Goal: Transaction & Acquisition: Book appointment/travel/reservation

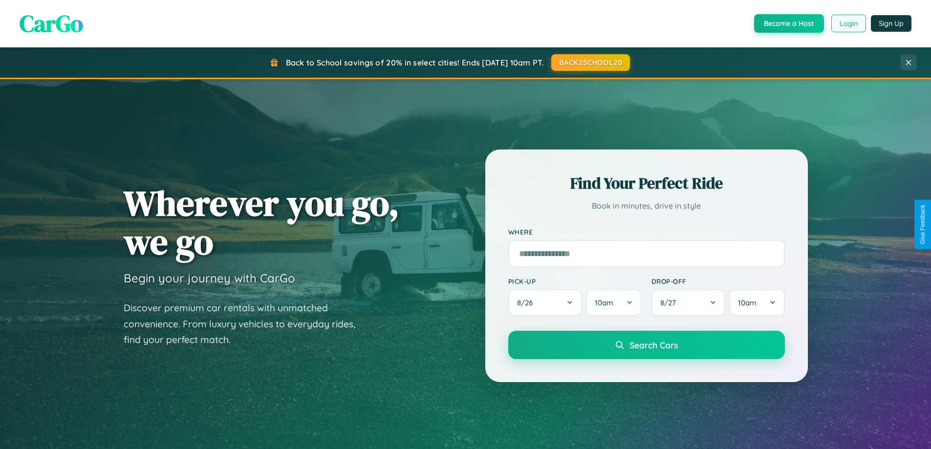
click at [848, 23] on button "Login" at bounding box center [848, 24] width 35 height 18
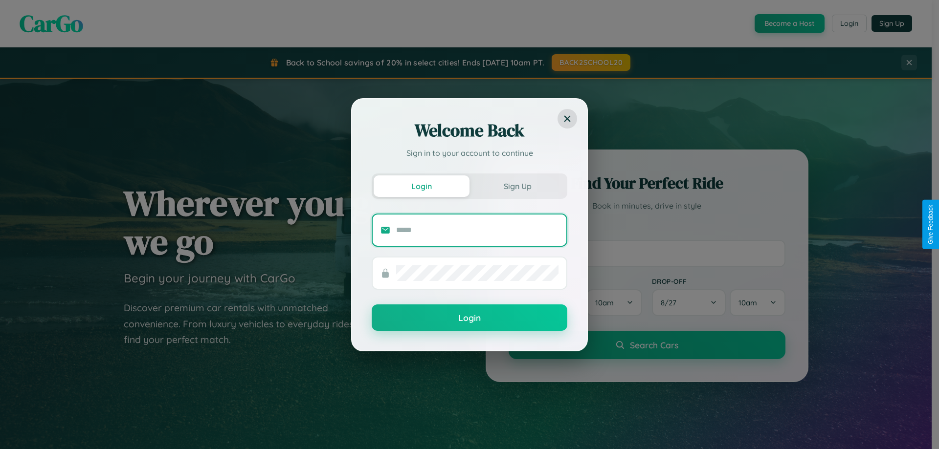
click at [477, 230] on input "text" at bounding box center [477, 230] width 162 height 16
type input "**********"
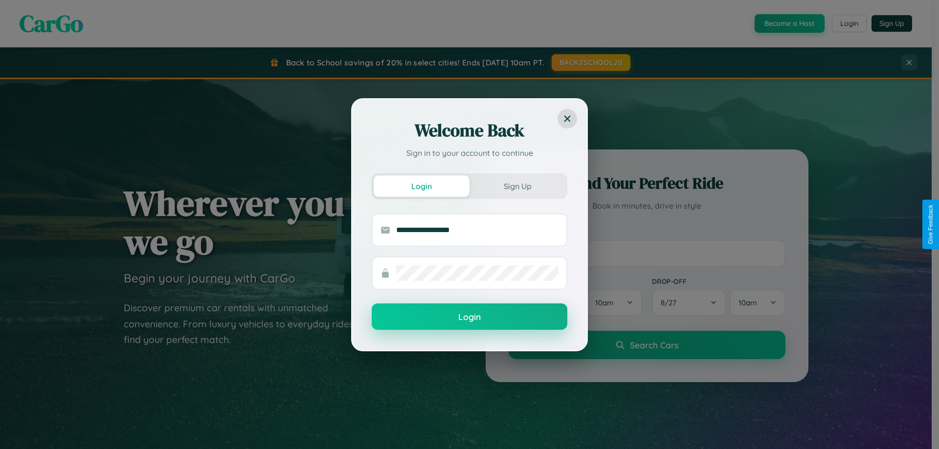
click at [469, 317] on button "Login" at bounding box center [469, 317] width 196 height 26
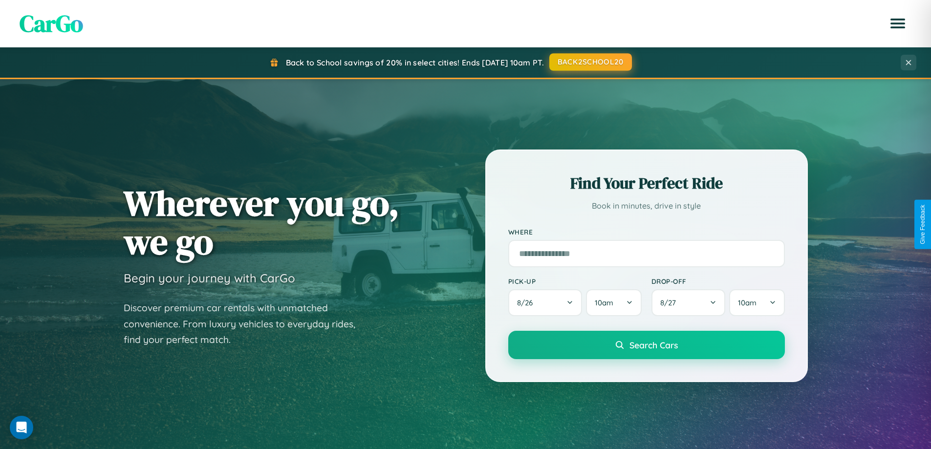
click at [590, 62] on button "BACK2SCHOOL20" at bounding box center [590, 62] width 83 height 18
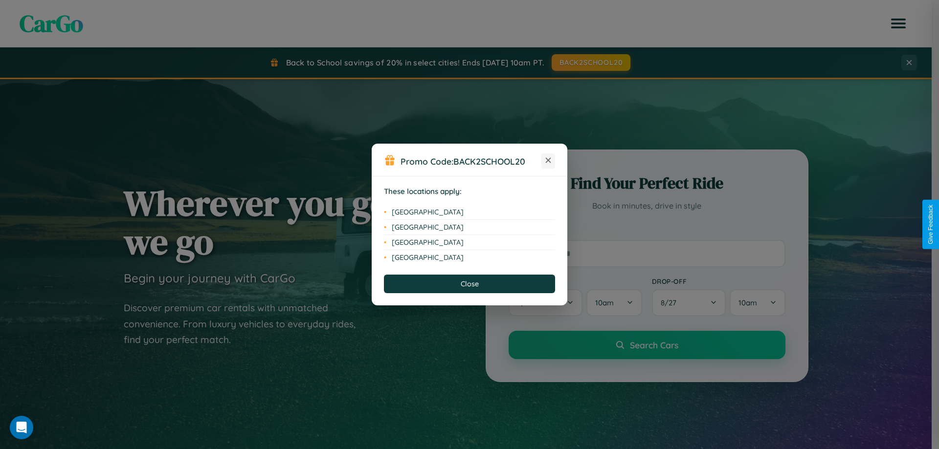
click at [548, 161] on icon at bounding box center [548, 160] width 5 height 5
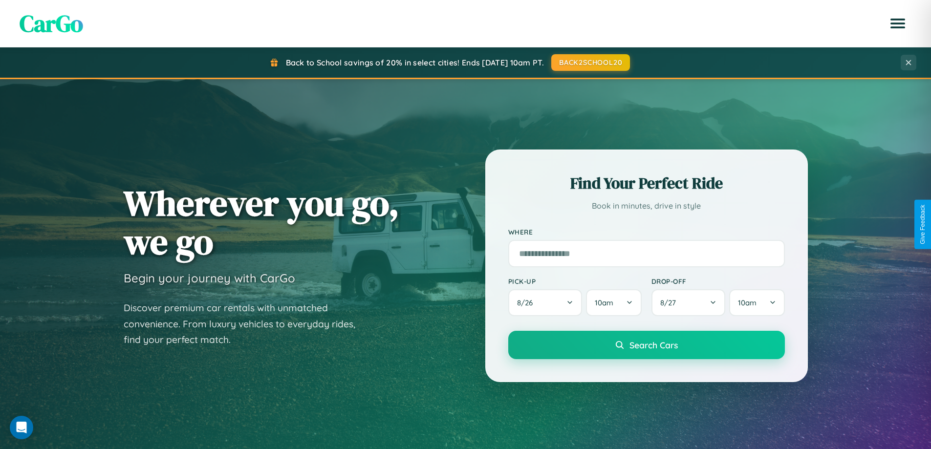
scroll to position [1881, 0]
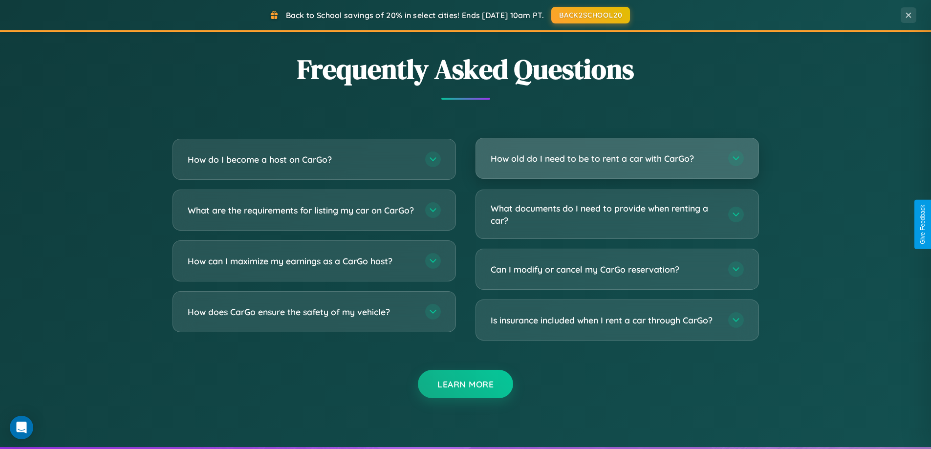
click at [617, 158] on h3 "How old do I need to be to rent a car with CarGo?" at bounding box center [605, 159] width 228 height 12
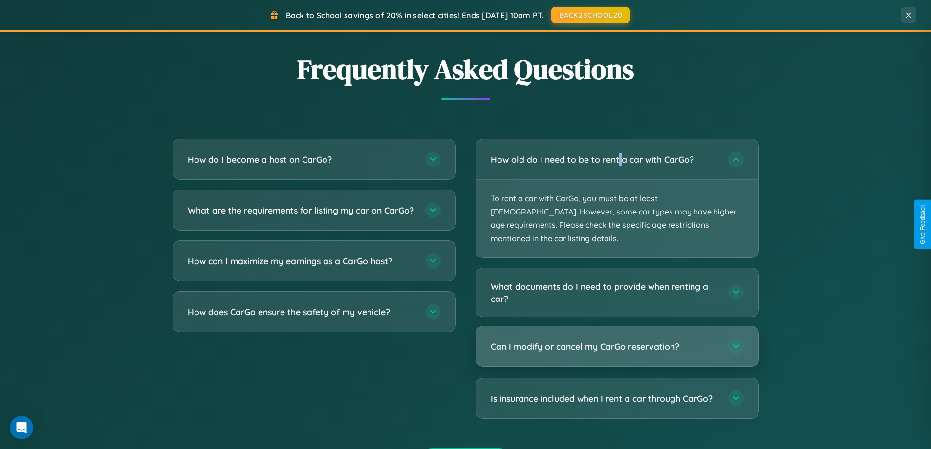
click at [617, 341] on h3 "Can I modify or cancel my CarGo reservation?" at bounding box center [605, 347] width 228 height 12
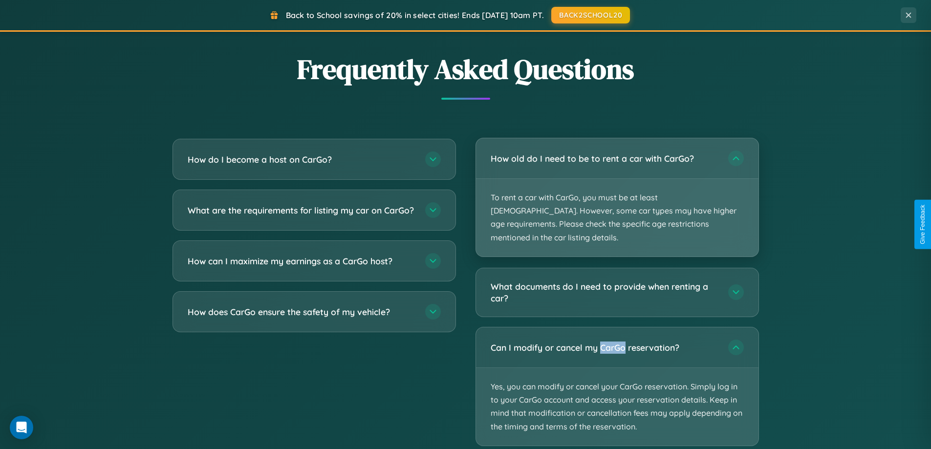
click at [617, 192] on p "To rent a car with CarGo, you must be at least 21 years old. However, some car …" at bounding box center [617, 218] width 283 height 78
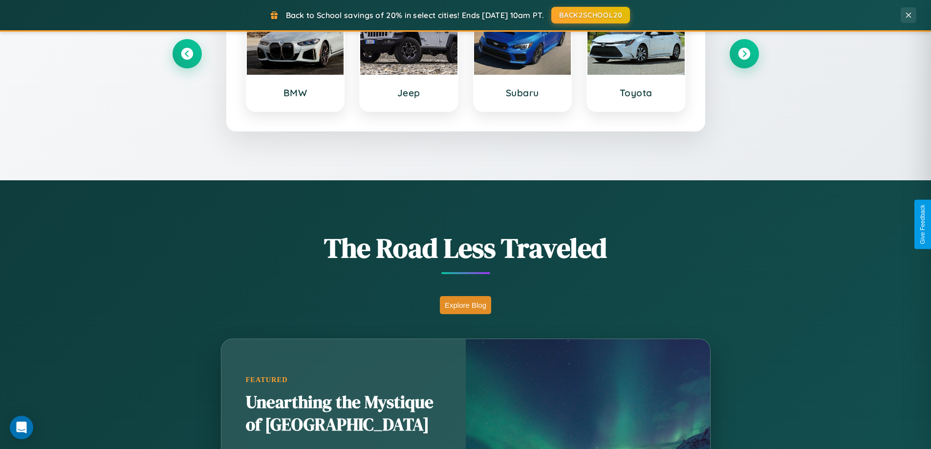
scroll to position [421, 0]
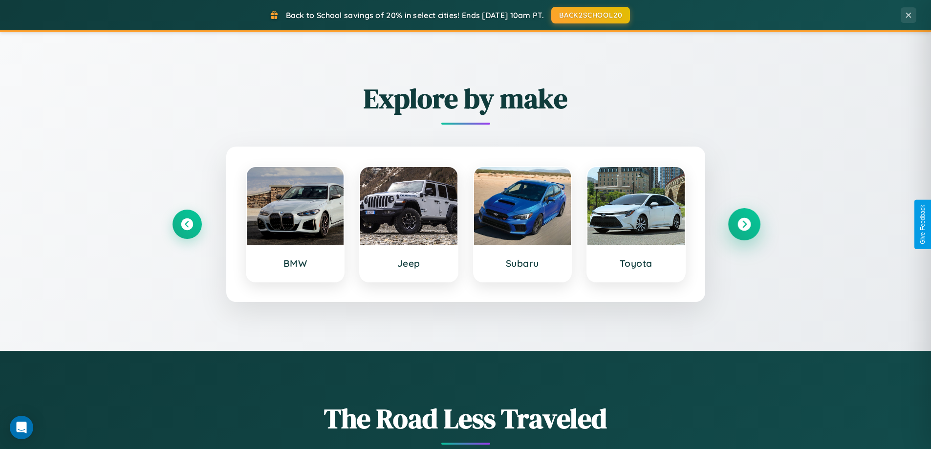
click at [744, 224] on icon at bounding box center [744, 224] width 13 height 13
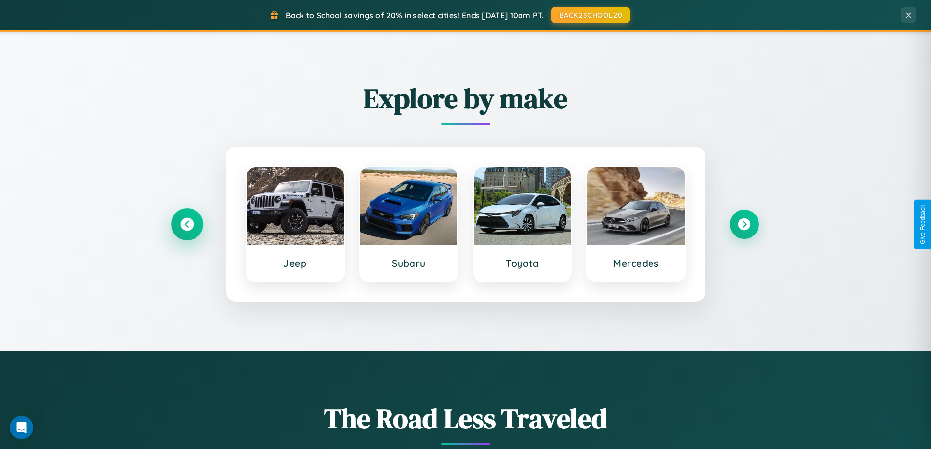
click at [187, 224] on icon at bounding box center [186, 224] width 13 height 13
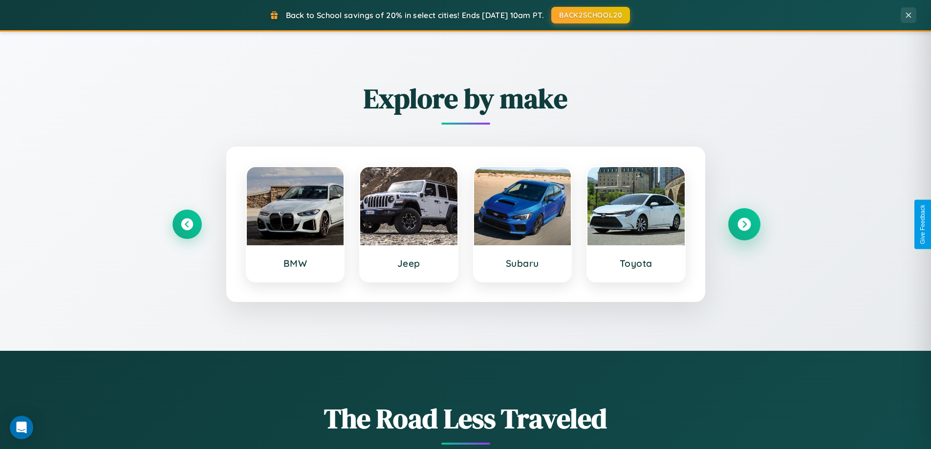
click at [744, 224] on icon at bounding box center [744, 224] width 13 height 13
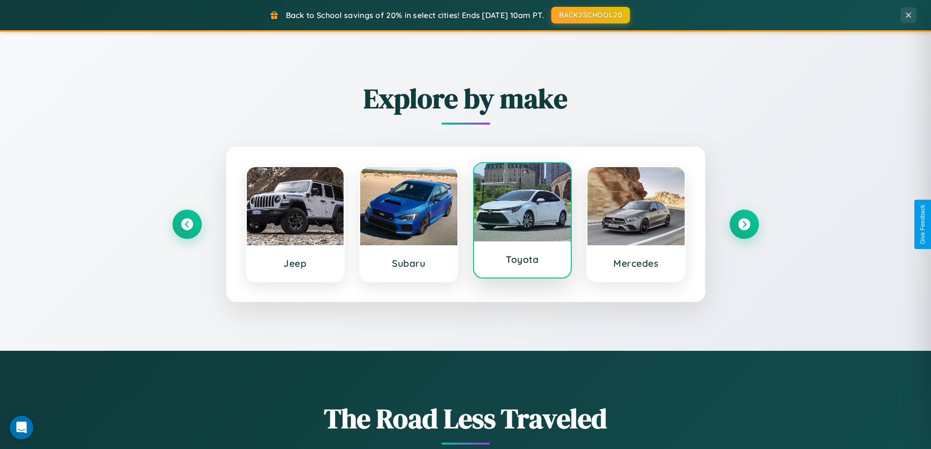
click at [522, 224] on div at bounding box center [522, 202] width 97 height 78
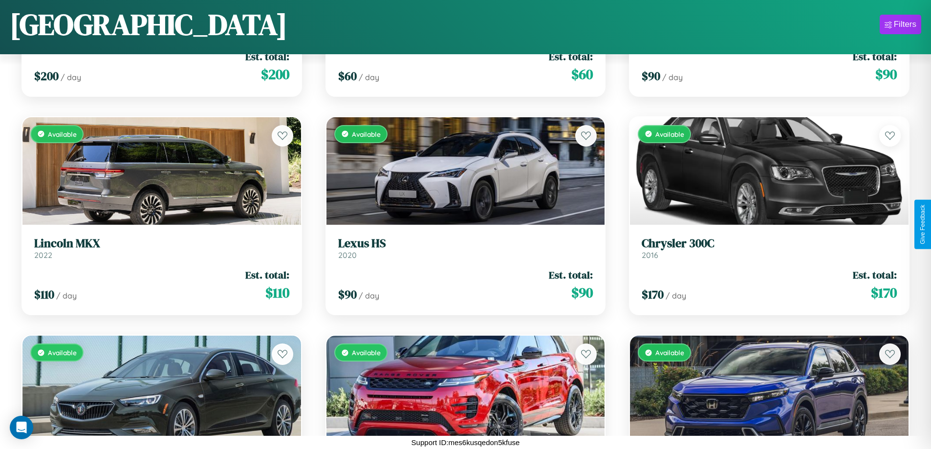
scroll to position [1451, 0]
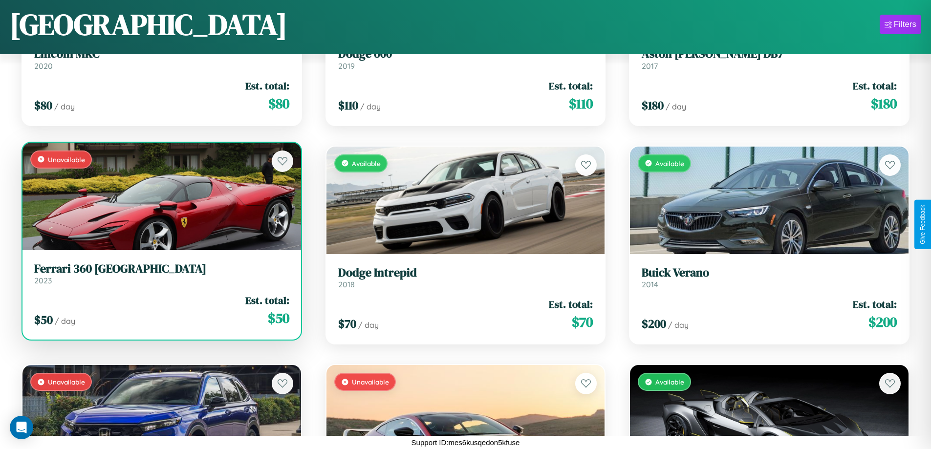
click at [160, 277] on link "Ferrari 360 Modena 2023" at bounding box center [161, 274] width 255 height 24
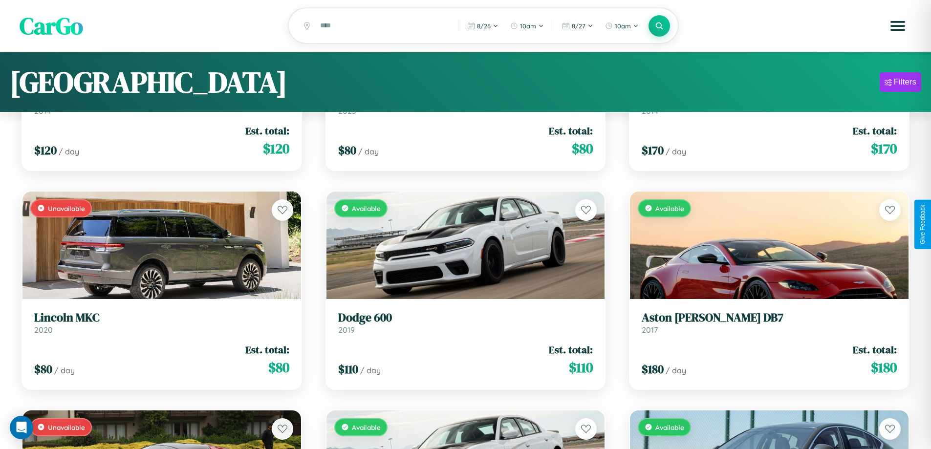
scroll to position [0, 0]
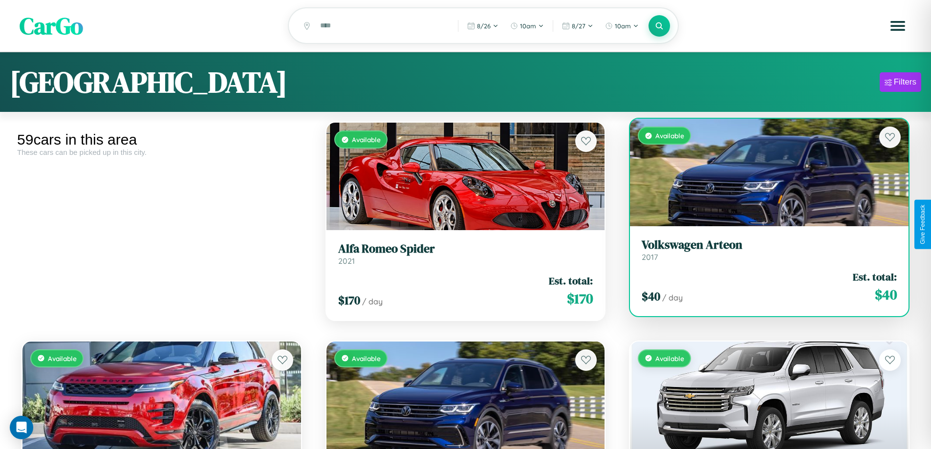
click at [763, 252] on h3 "Volkswagen Arteon" at bounding box center [769, 245] width 255 height 14
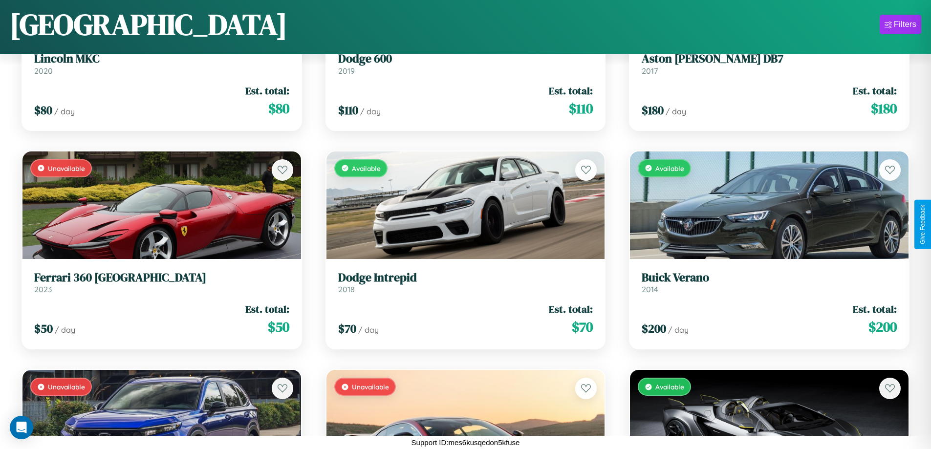
scroll to position [2326, 0]
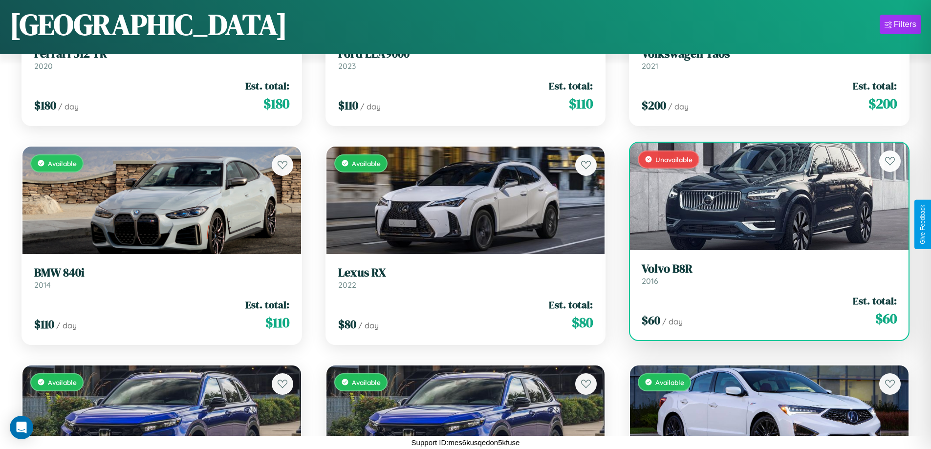
click at [763, 315] on div "$ 60 / day Est. total: $ 60" at bounding box center [769, 311] width 255 height 35
click at [763, 311] on div "$ 60 / day Est. total: $ 60" at bounding box center [769, 311] width 255 height 35
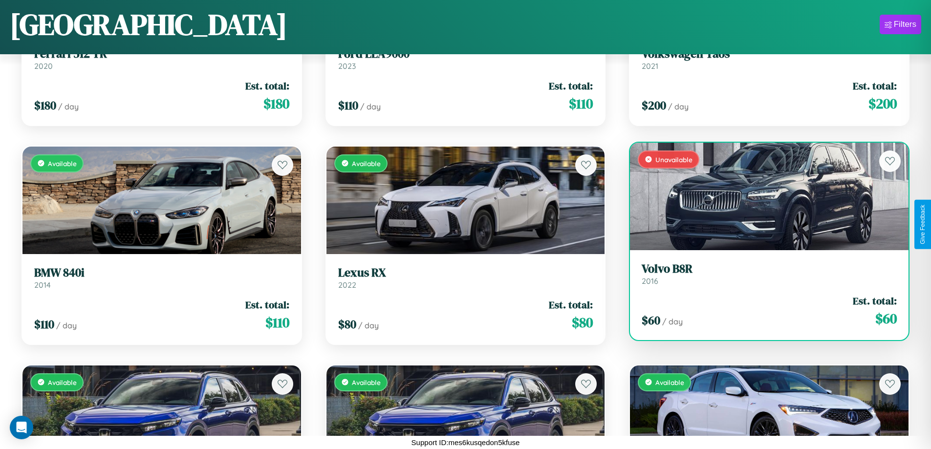
click at [763, 311] on div "$ 60 / day Est. total: $ 60" at bounding box center [769, 311] width 255 height 35
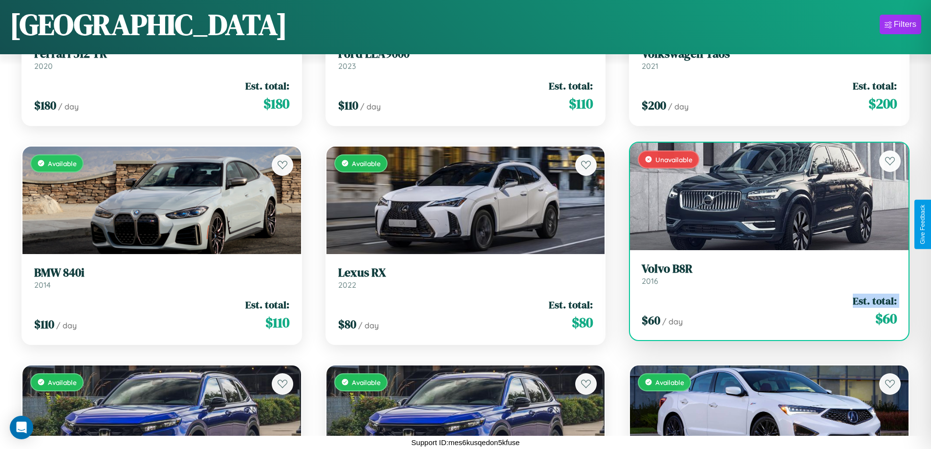
click at [763, 311] on div "$ 60 / day Est. total: $ 60" at bounding box center [769, 311] width 255 height 35
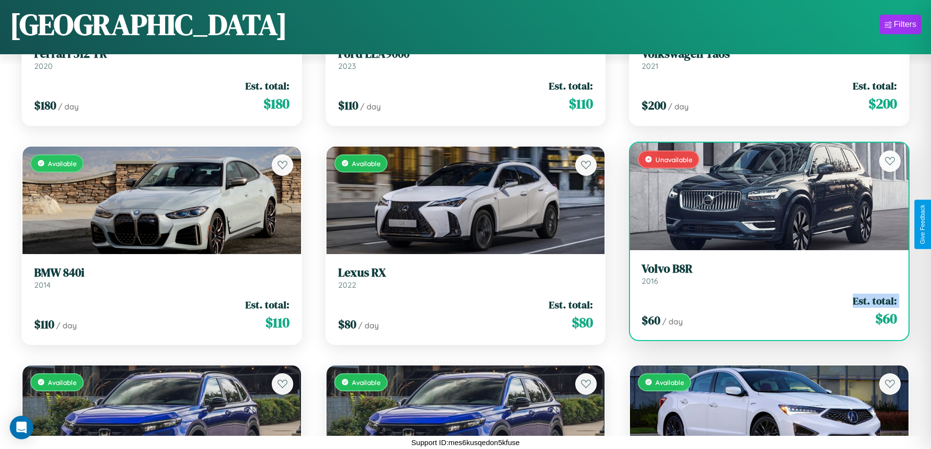
click at [763, 311] on div "$ 60 / day Est. total: $ 60" at bounding box center [769, 311] width 255 height 35
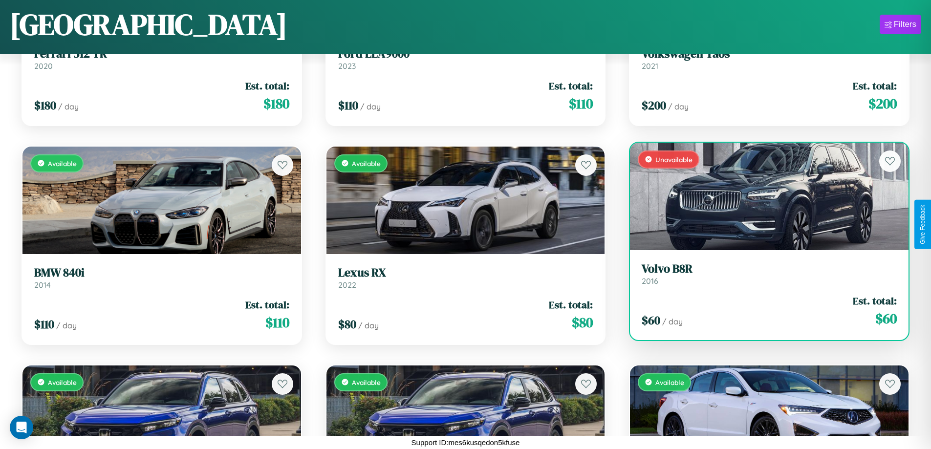
click at [763, 311] on div "$ 60 / day Est. total: $ 60" at bounding box center [769, 311] width 255 height 35
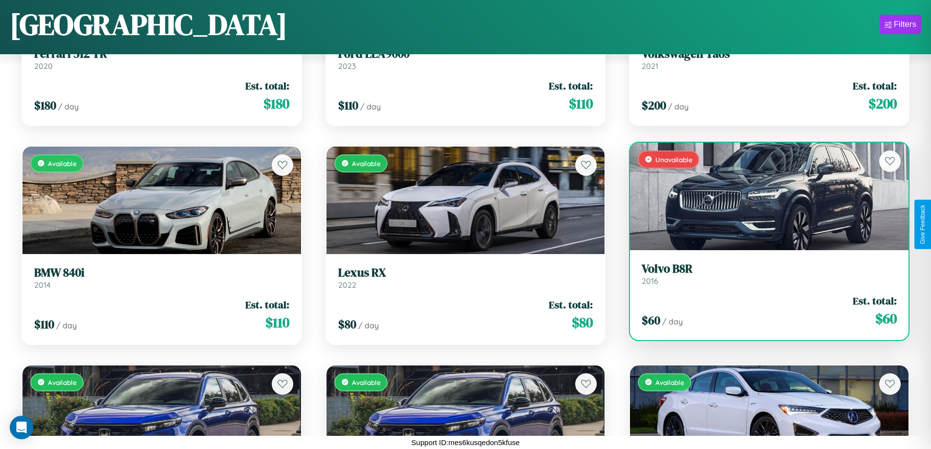
click at [763, 274] on h3 "Volvo B8R" at bounding box center [769, 269] width 255 height 14
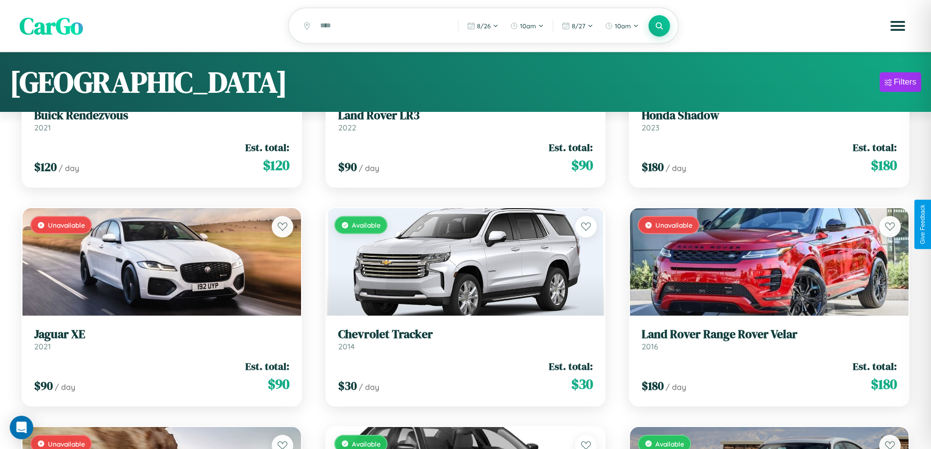
scroll to position [0, 0]
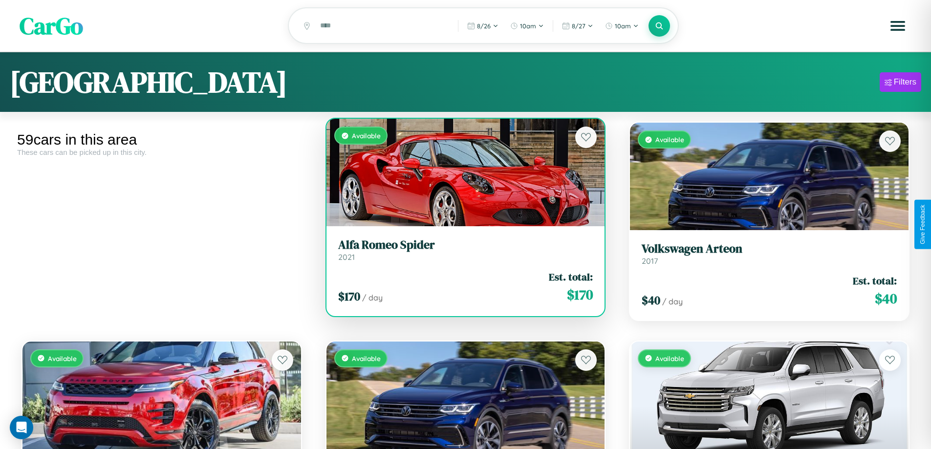
click at [461, 251] on h3 "Alfa Romeo Spider" at bounding box center [465, 245] width 255 height 14
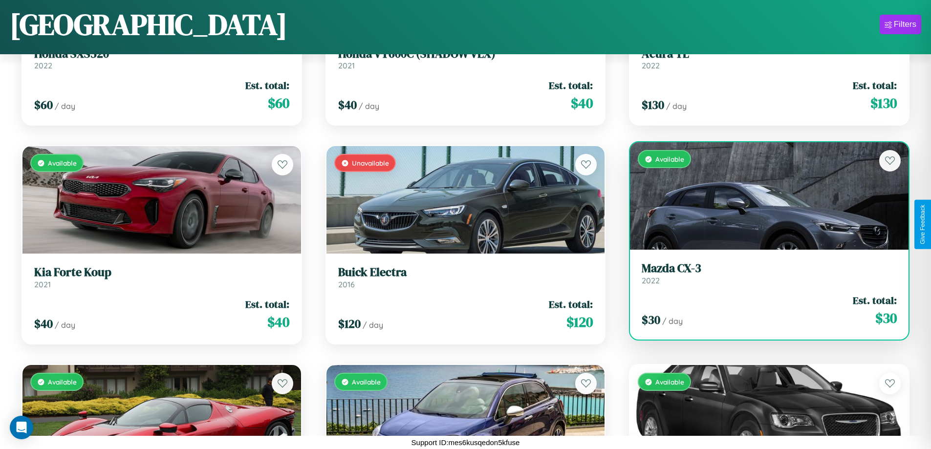
click at [763, 277] on link "Mazda CX-3 2022" at bounding box center [769, 274] width 255 height 24
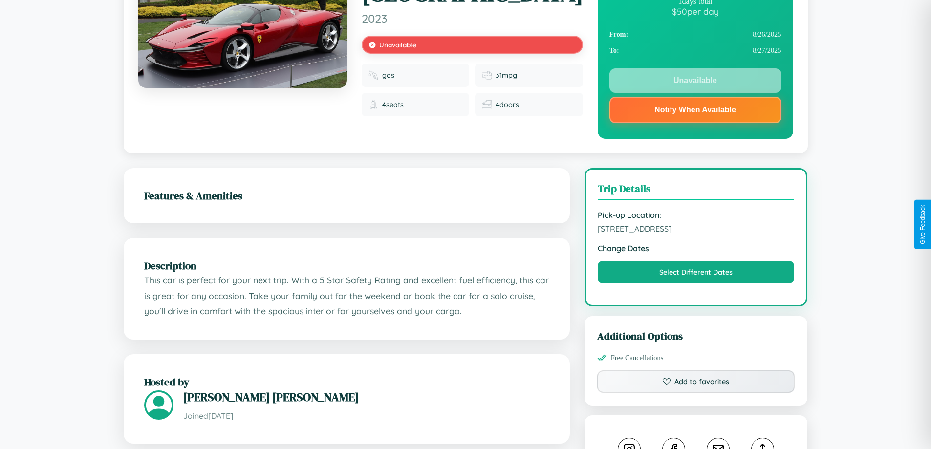
scroll to position [131, 0]
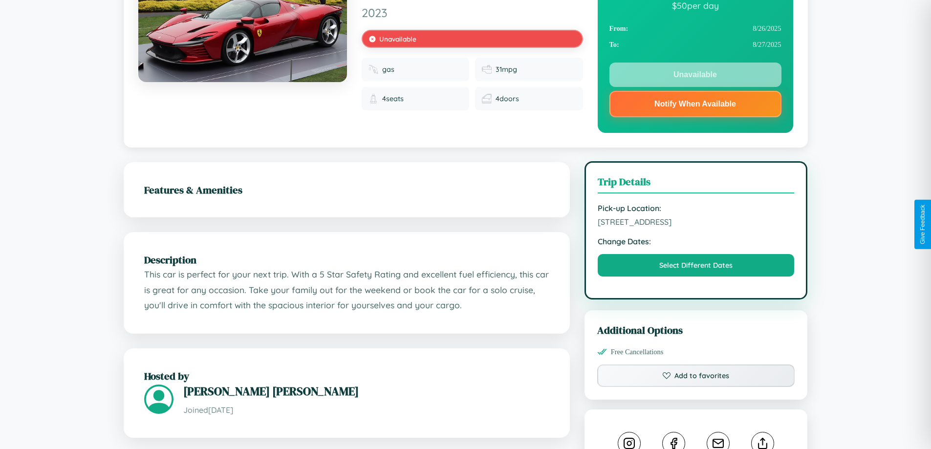
click at [696, 223] on span "2665 Main Street London 40919 United Kingdom" at bounding box center [696, 222] width 197 height 10
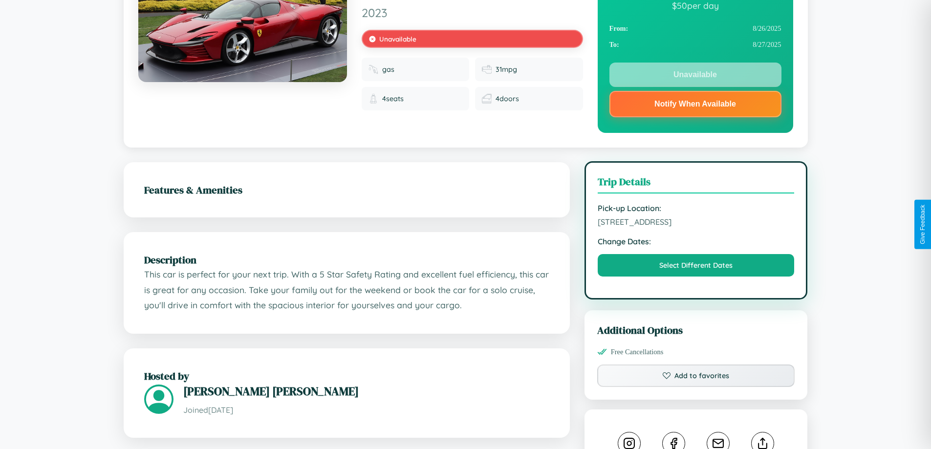
click at [696, 223] on span "2665 Main Street London 40919 United Kingdom" at bounding box center [696, 222] width 197 height 10
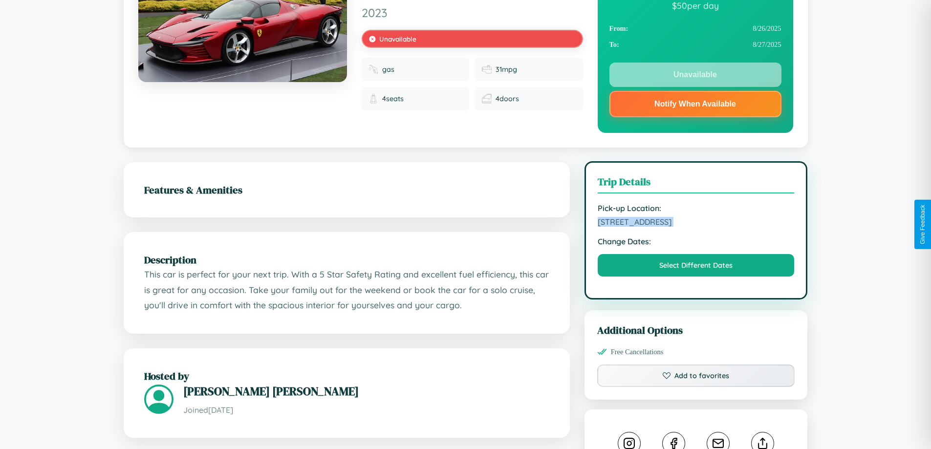
click at [696, 223] on span "2665 Main Street London 40919 United Kingdom" at bounding box center [696, 222] width 197 height 10
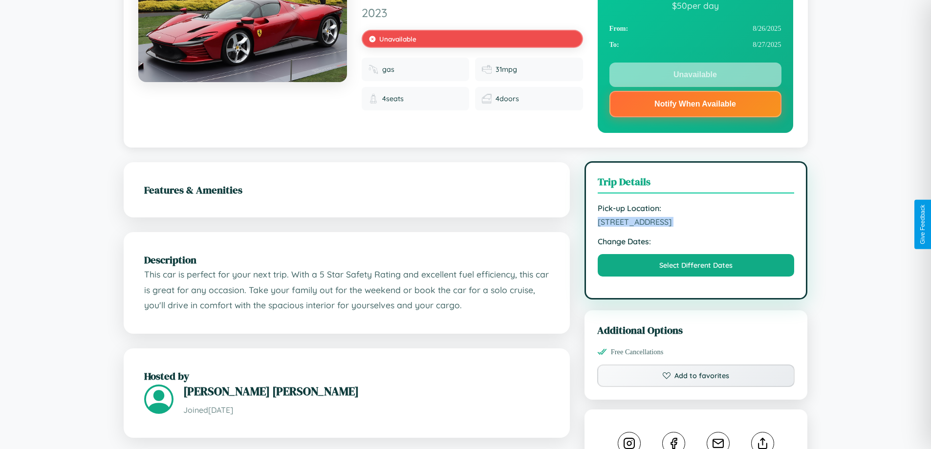
click at [696, 223] on span "2665 Main Street London 40919 United Kingdom" at bounding box center [696, 222] width 197 height 10
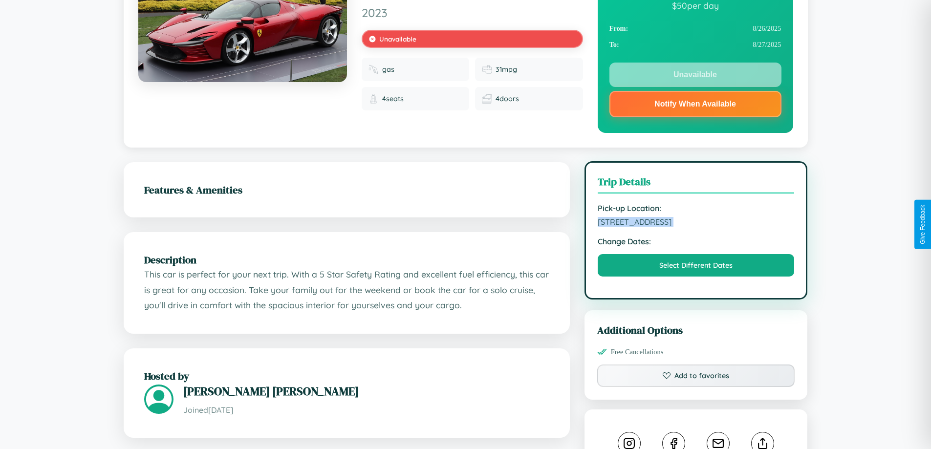
click at [696, 223] on span "2665 Main Street London 40919 United Kingdom" at bounding box center [696, 222] width 197 height 10
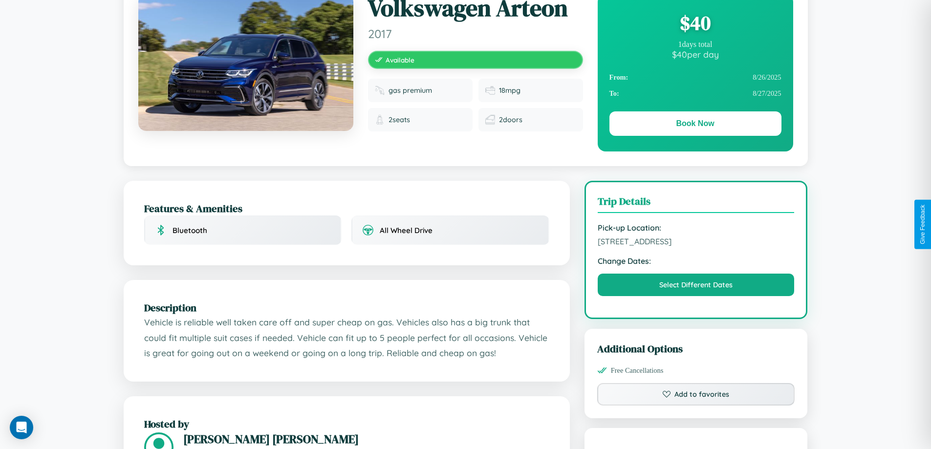
scroll to position [254, 0]
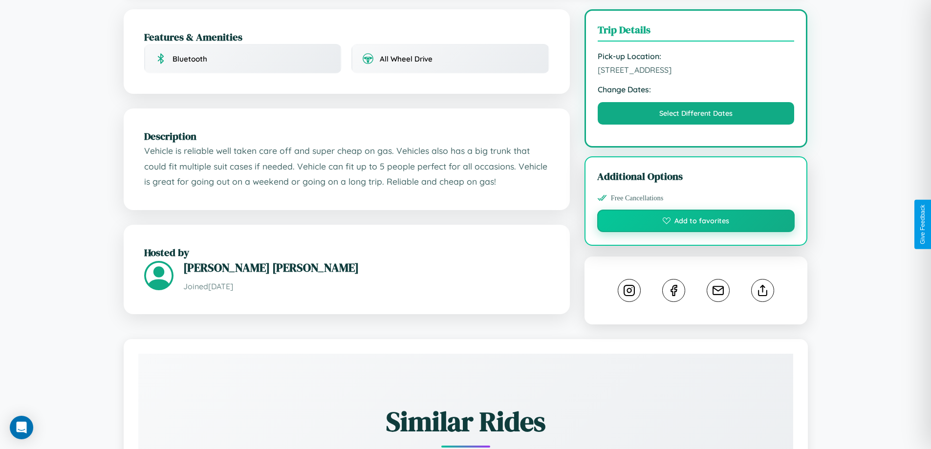
click at [696, 222] on button "Add to favorites" at bounding box center [696, 221] width 198 height 22
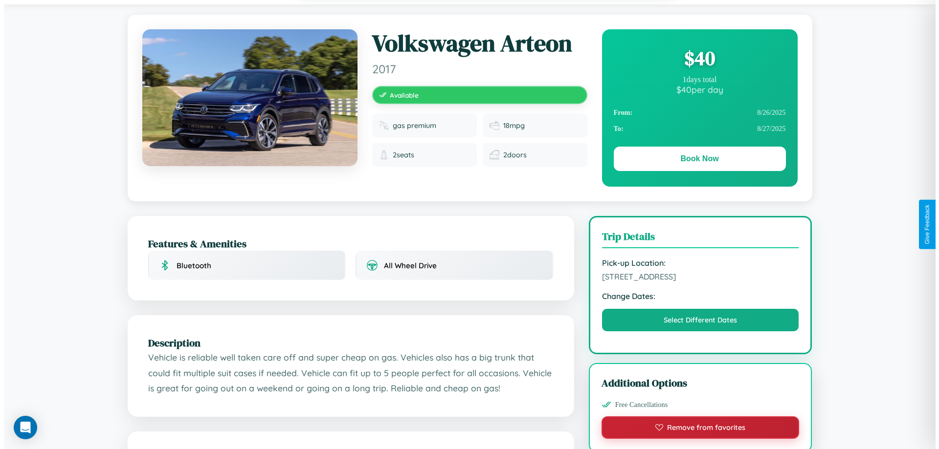
scroll to position [0, 0]
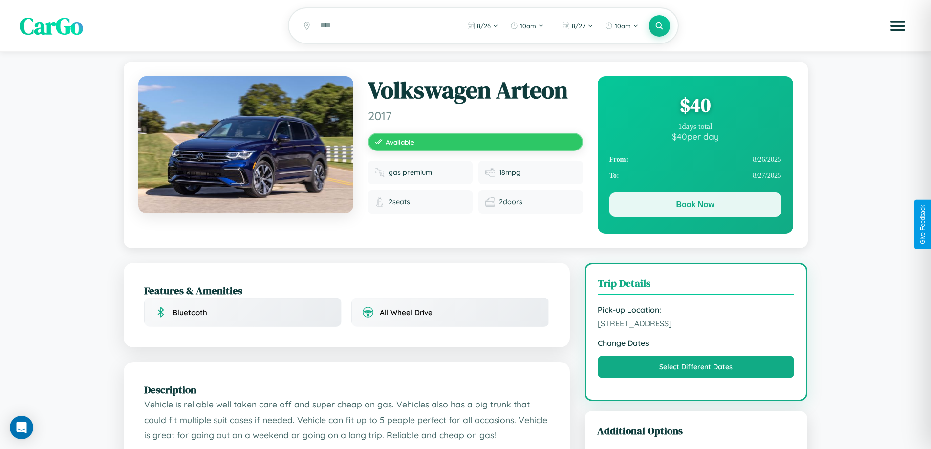
click at [695, 207] on button "Book Now" at bounding box center [696, 205] width 172 height 24
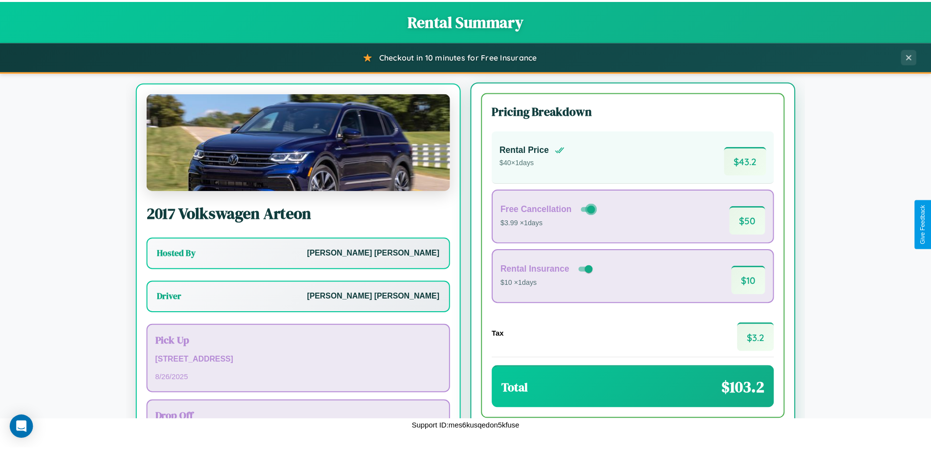
scroll to position [45, 0]
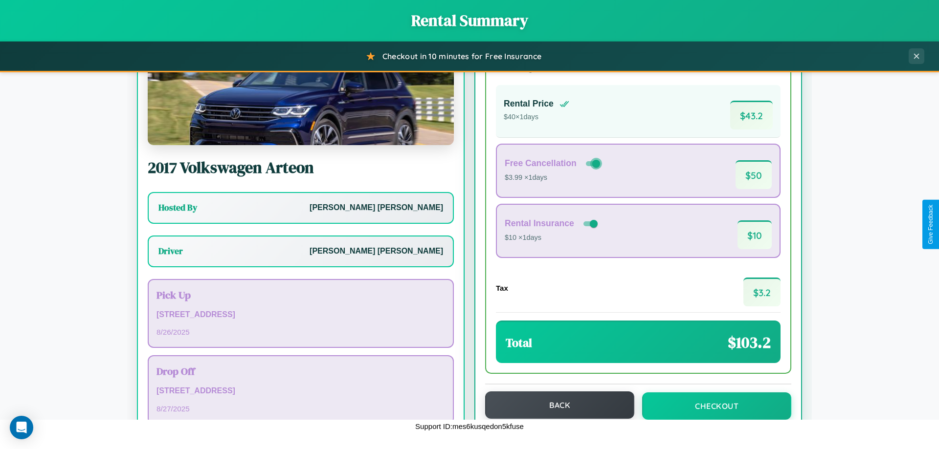
click at [555, 406] on button "Back" at bounding box center [559, 405] width 149 height 27
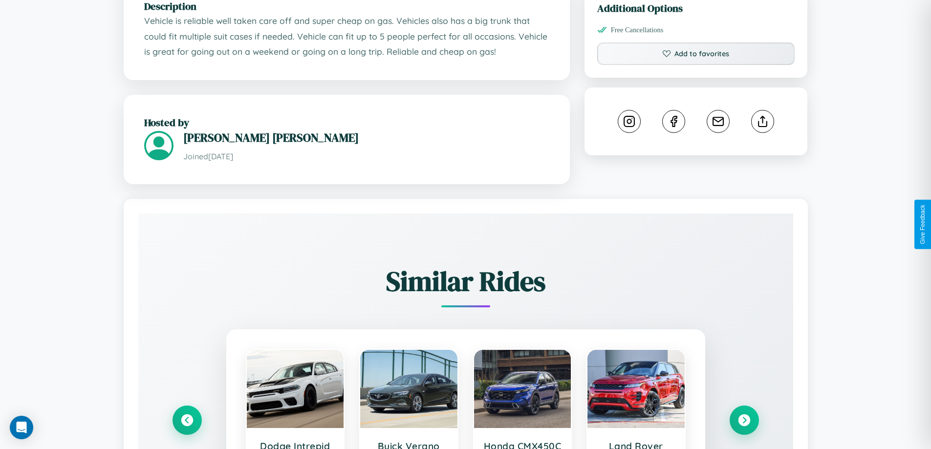
scroll to position [603, 0]
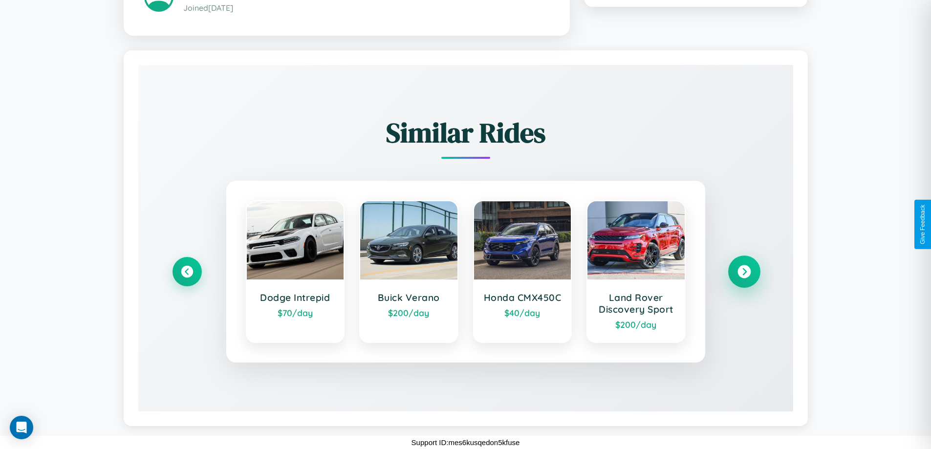
click at [744, 271] on icon at bounding box center [744, 271] width 13 height 13
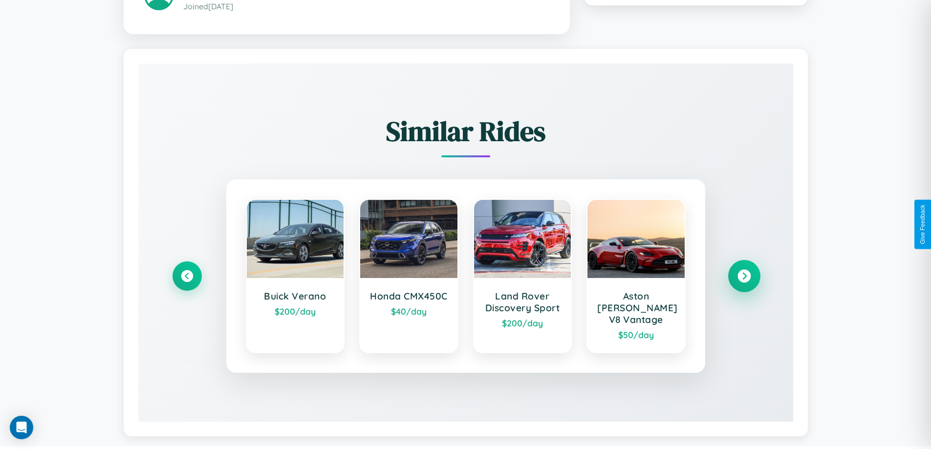
click at [744, 271] on icon at bounding box center [744, 275] width 13 height 13
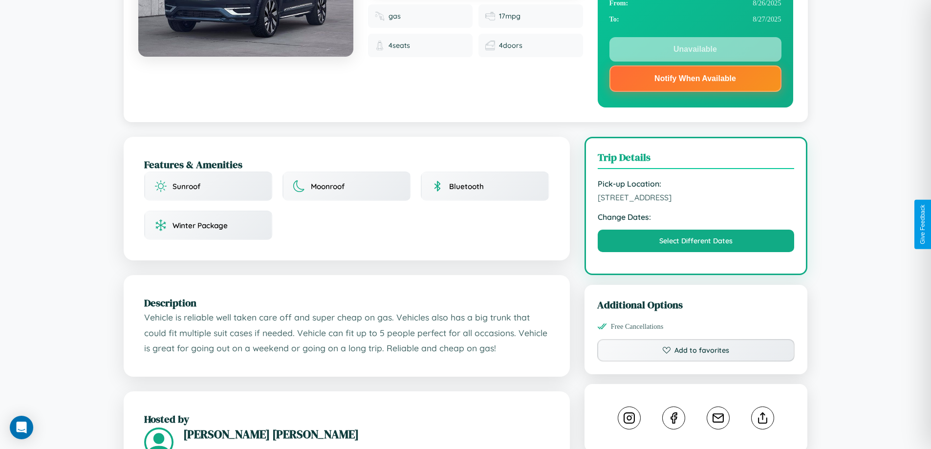
scroll to position [131, 0]
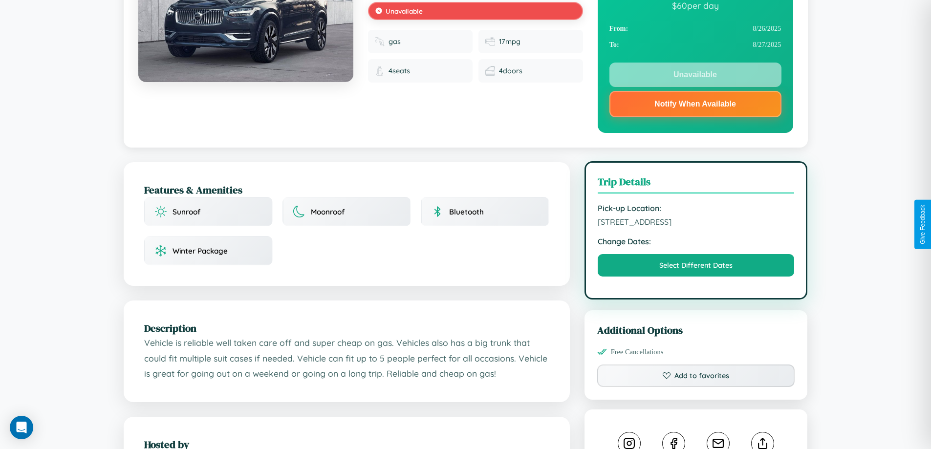
click at [696, 223] on span "5645 Market Street London United Kingdom 74467" at bounding box center [696, 222] width 197 height 10
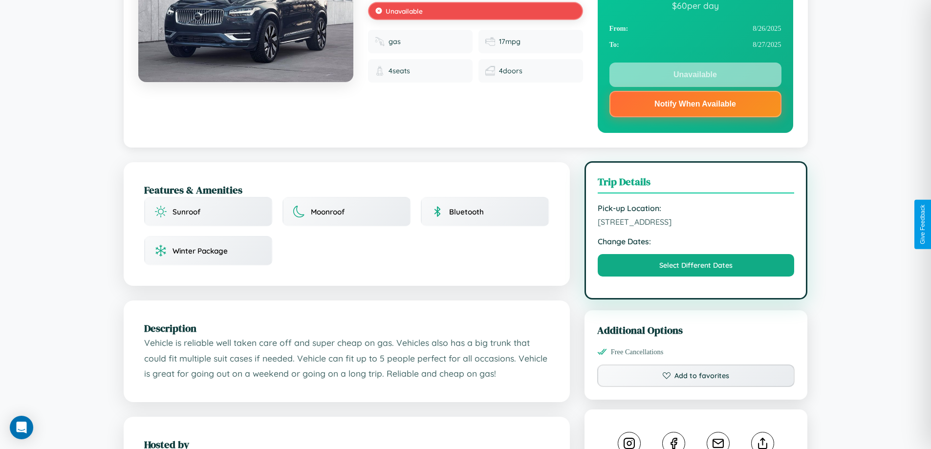
click at [696, 223] on span "5645 Market Street London United Kingdom 74467" at bounding box center [696, 222] width 197 height 10
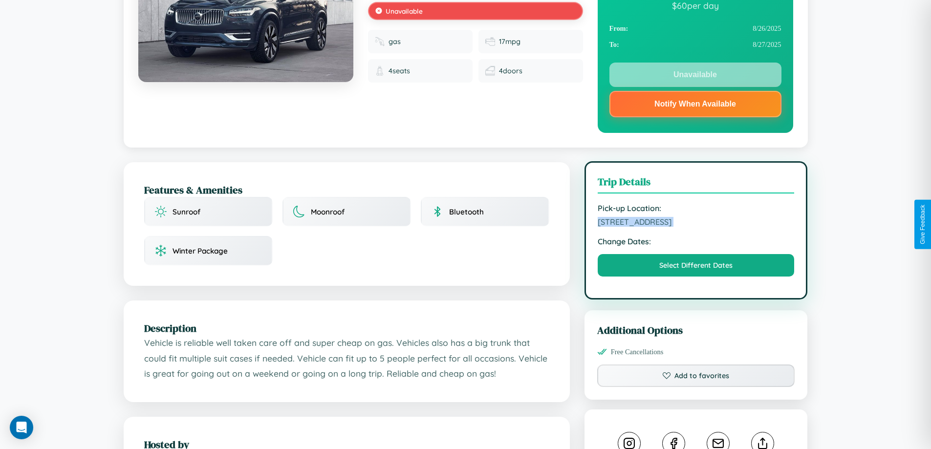
click at [696, 223] on span "5645 Market Street London United Kingdom 74467" at bounding box center [696, 222] width 197 height 10
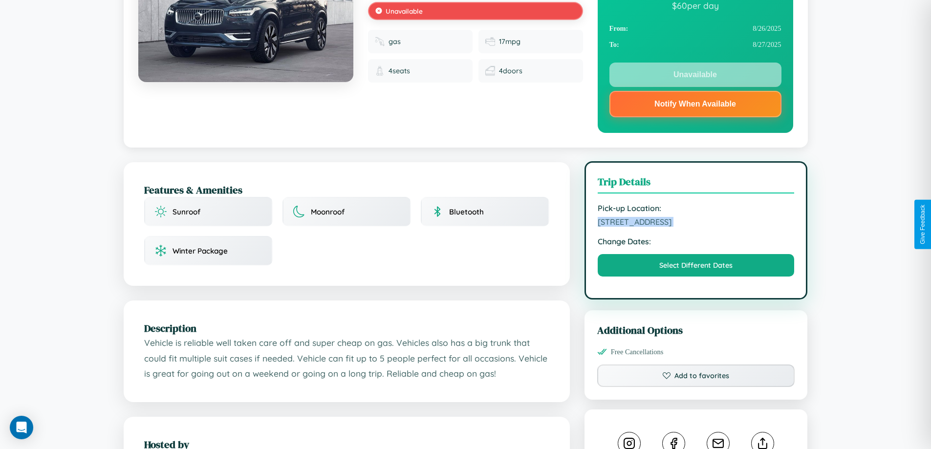
click at [696, 223] on span "5645 Market Street London United Kingdom 74467" at bounding box center [696, 222] width 197 height 10
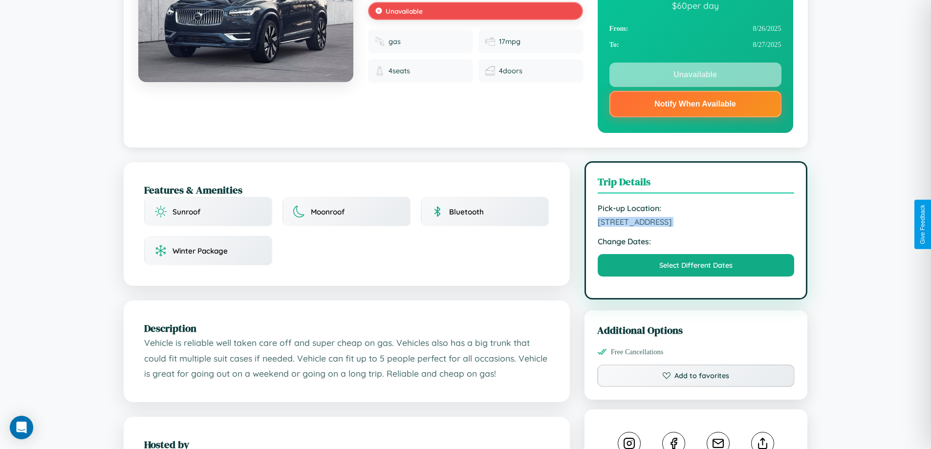
click at [696, 223] on span "5645 Market Street London United Kingdom 74467" at bounding box center [696, 222] width 197 height 10
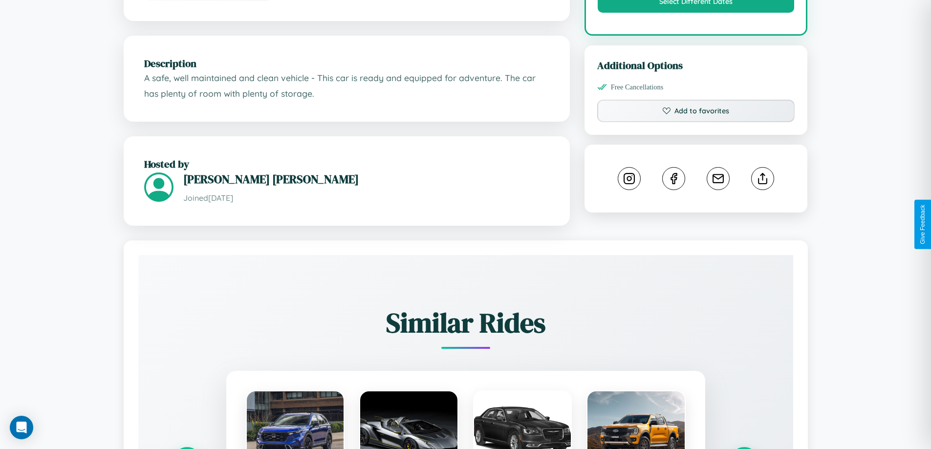
scroll to position [557, 0]
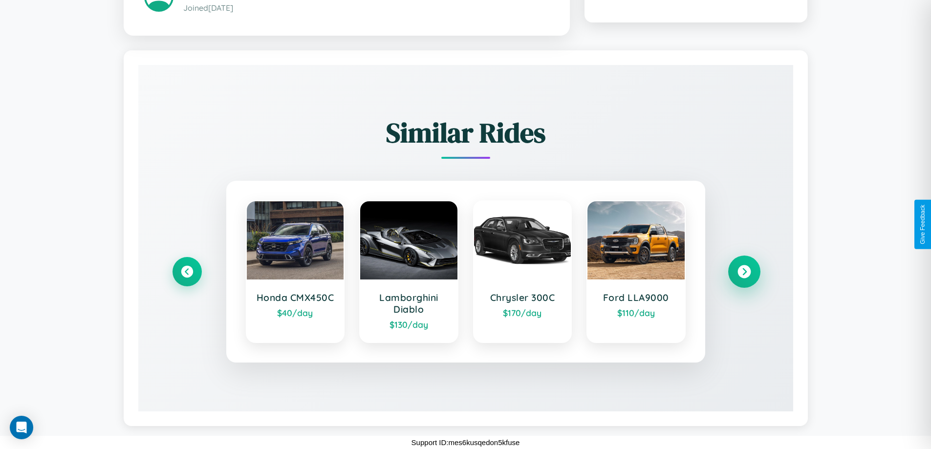
click at [744, 272] on icon at bounding box center [744, 271] width 13 height 13
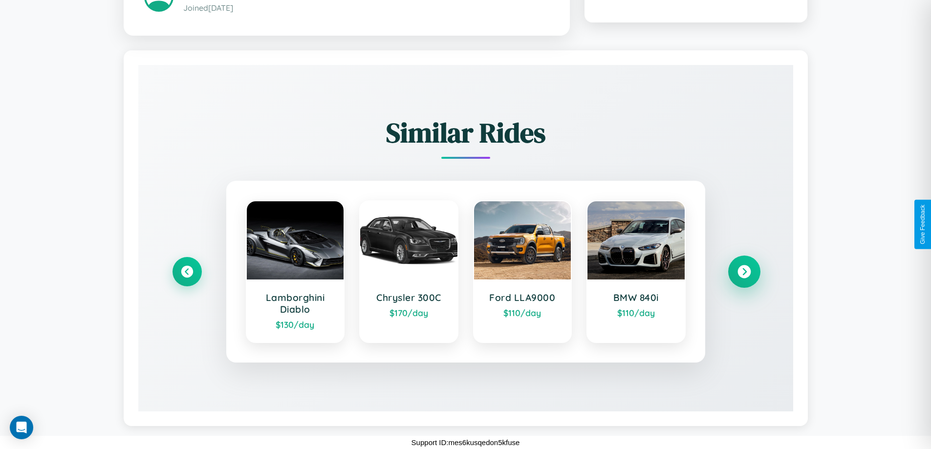
click at [744, 272] on icon at bounding box center [744, 271] width 13 height 13
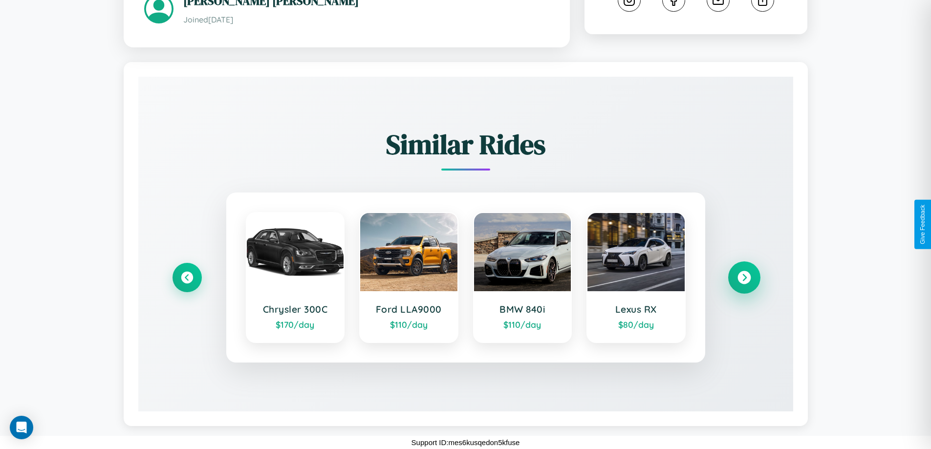
scroll to position [546, 0]
click at [744, 278] on icon at bounding box center [744, 277] width 13 height 13
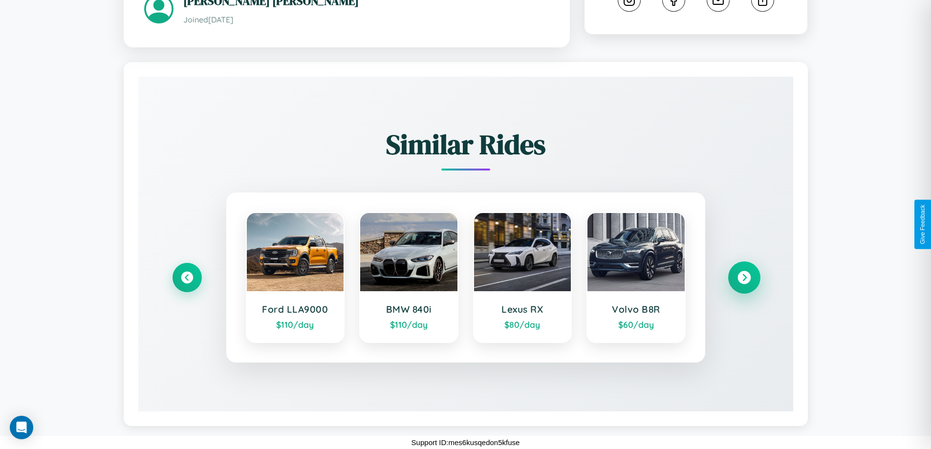
click at [744, 278] on icon at bounding box center [744, 277] width 13 height 13
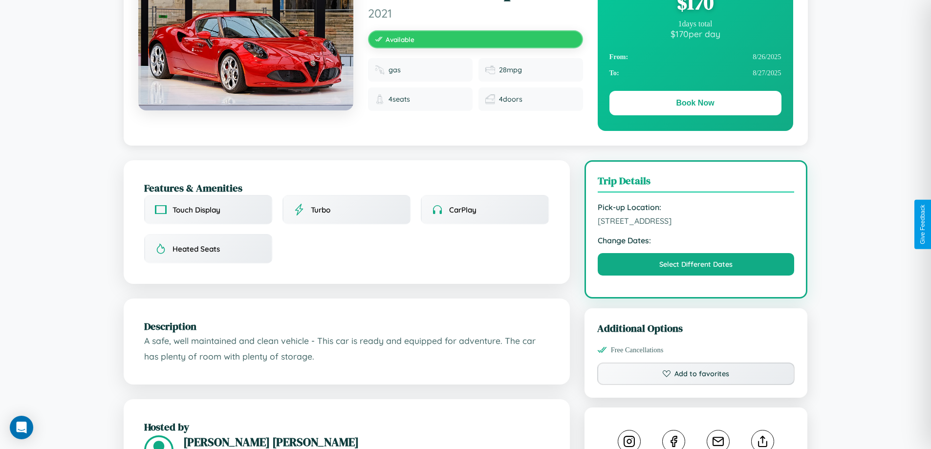
scroll to position [101, 0]
